Goal: Find specific page/section: Find specific page/section

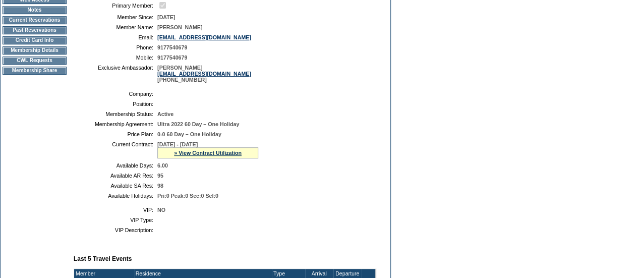
scroll to position [97, 0]
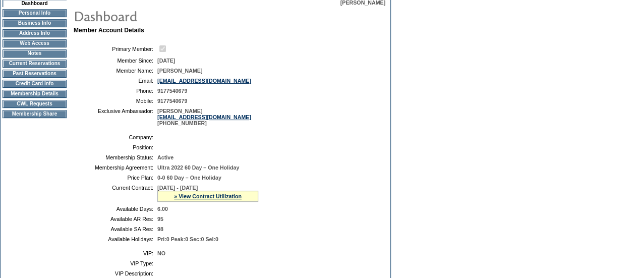
click at [49, 97] on td "Membership Details" at bounding box center [35, 94] width 64 height 8
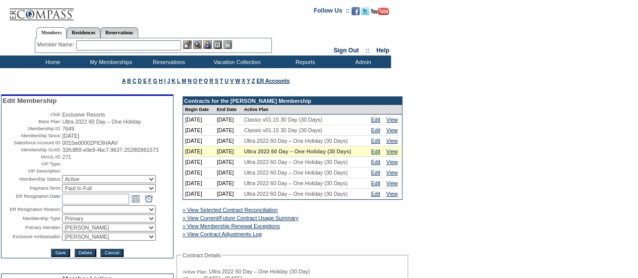
scroll to position [22, 0]
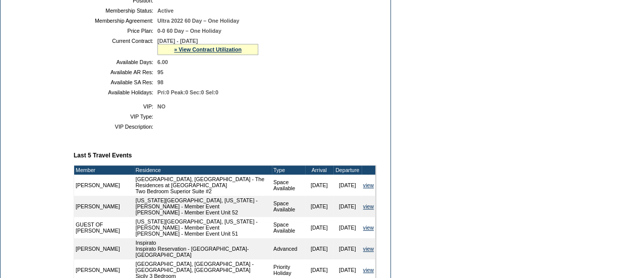
scroll to position [246, 0]
